Goal: Task Accomplishment & Management: Manage account settings

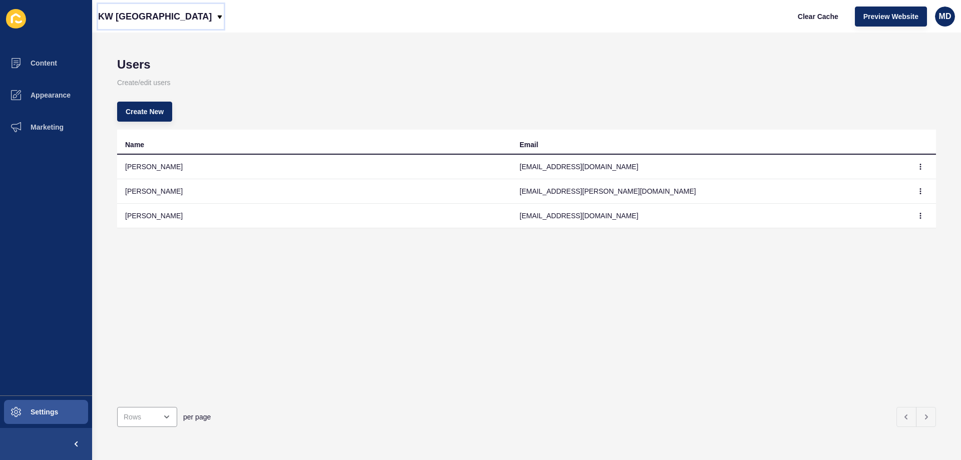
click at [124, 14] on p "KW [GEOGRAPHIC_DATA]" at bounding box center [155, 16] width 114 height 25
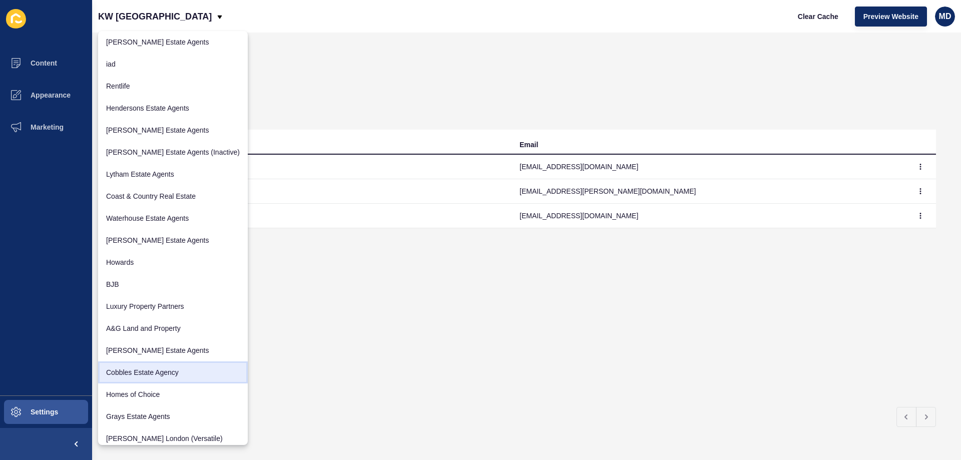
click at [153, 371] on link "Cobbles Estate Agency" at bounding box center [173, 373] width 150 height 22
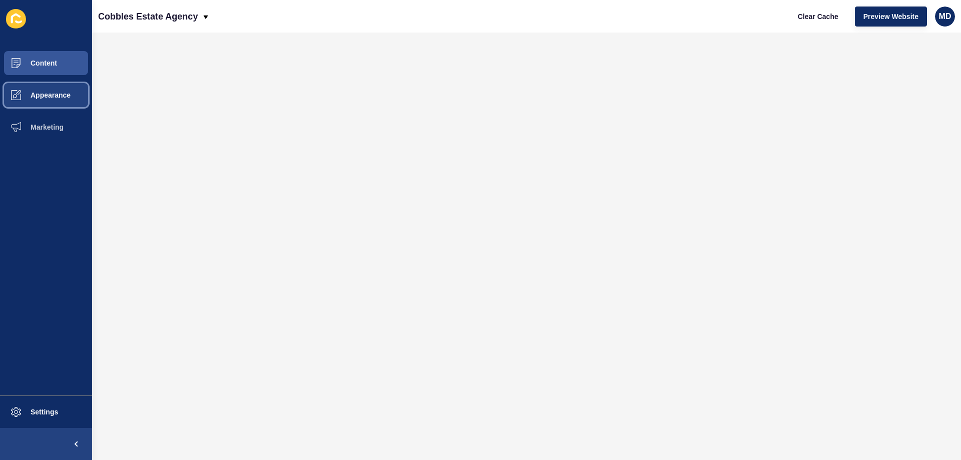
click at [53, 93] on span "Appearance" at bounding box center [34, 95] width 72 height 8
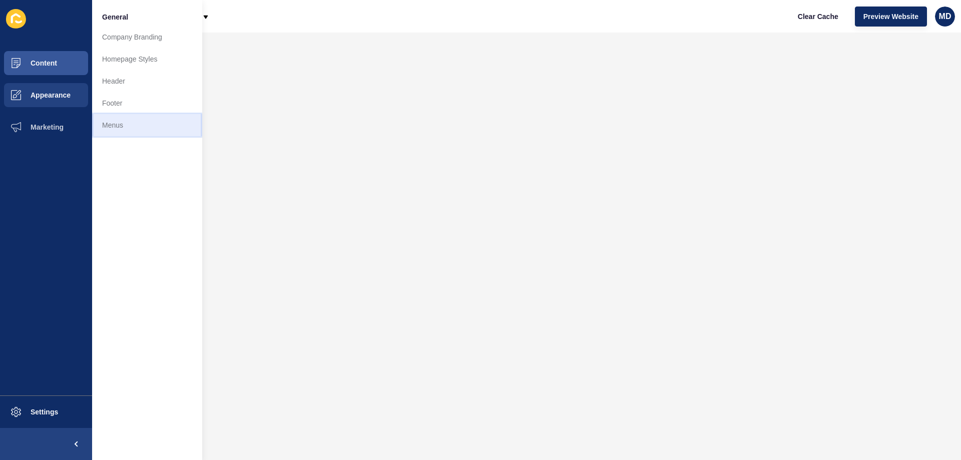
click at [133, 127] on link "Menus" at bounding box center [147, 125] width 110 height 22
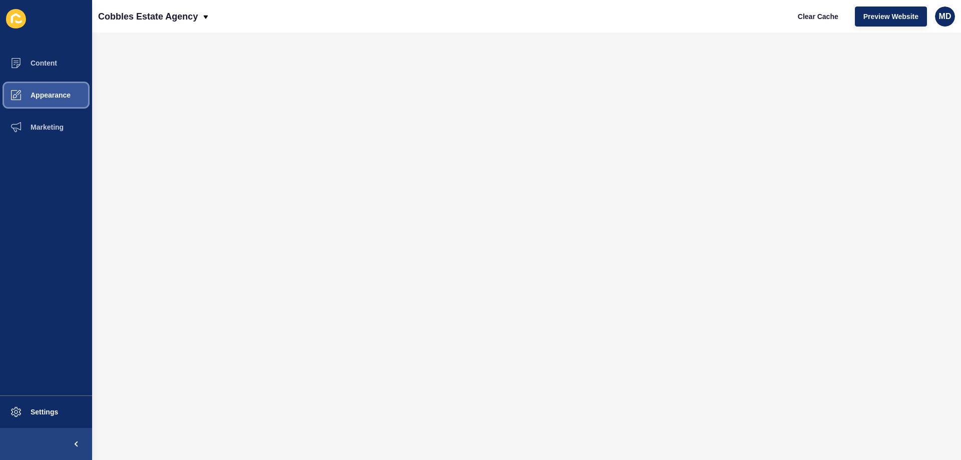
click at [38, 94] on span "Appearance" at bounding box center [34, 95] width 72 height 8
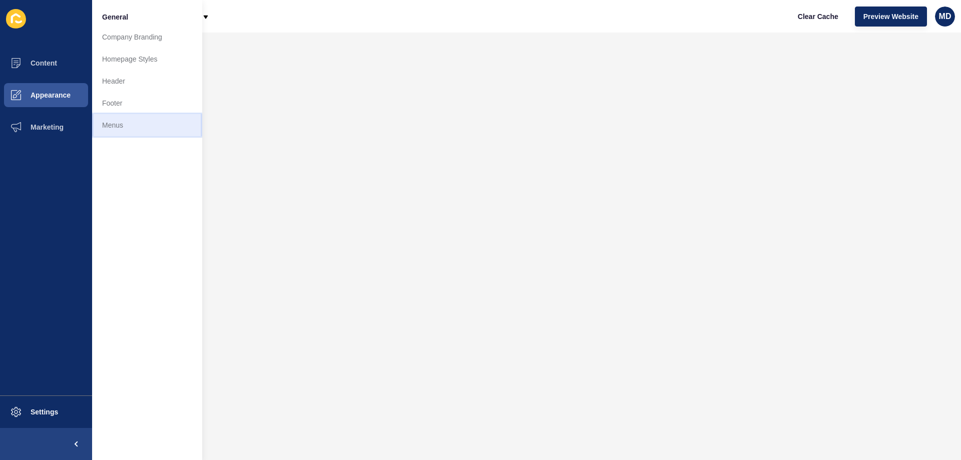
click at [153, 129] on link "Menus" at bounding box center [147, 125] width 110 height 22
